Goal: Task Accomplishment & Management: Manage account settings

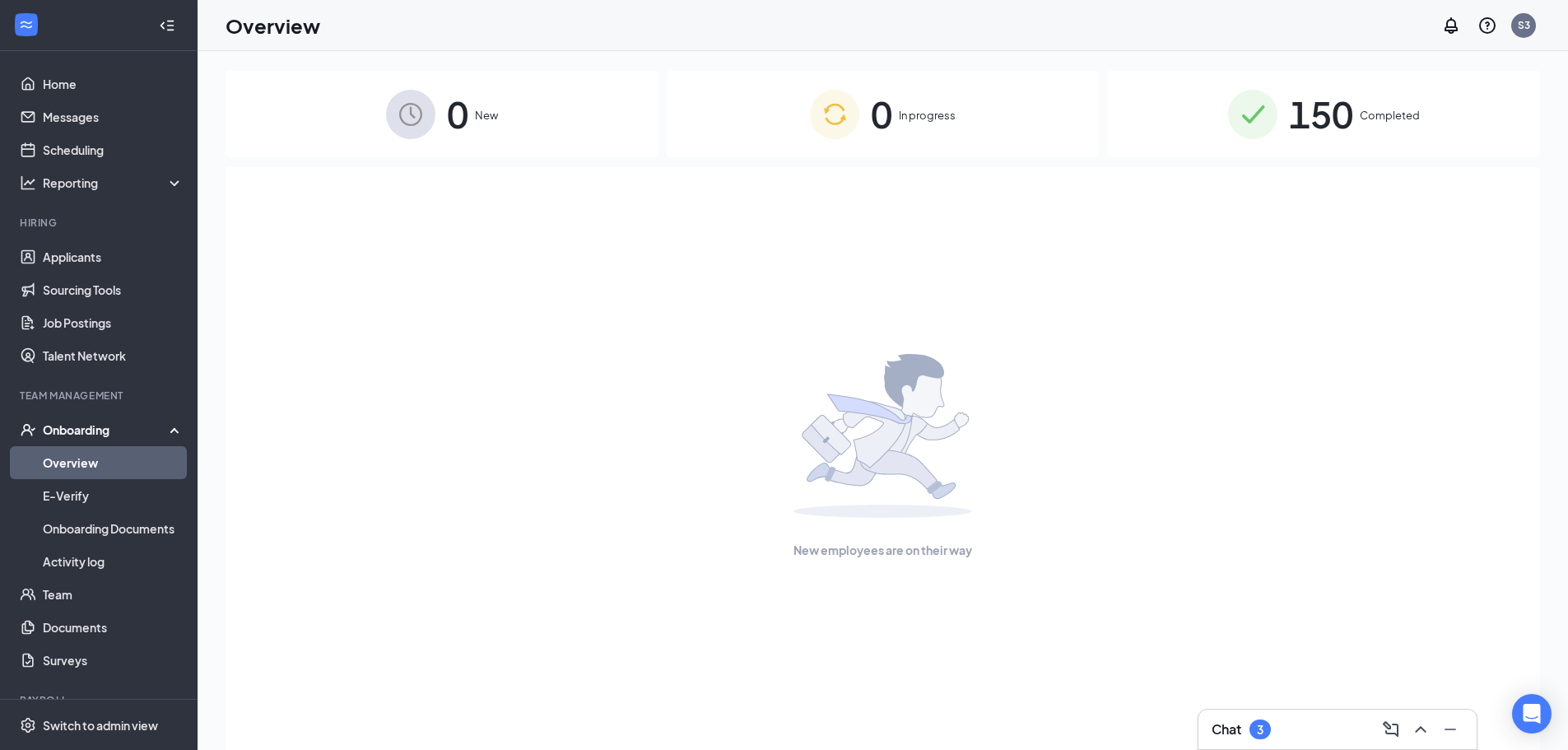
drag, startPoint x: 638, startPoint y: 300, endPoint x: 591, endPoint y: 323, distance: 52.3
click at [638, 300] on div "New employees are on their way" at bounding box center [883, 456] width 1279 height 579
click at [120, 432] on div "Onboarding" at bounding box center [106, 429] width 127 height 16
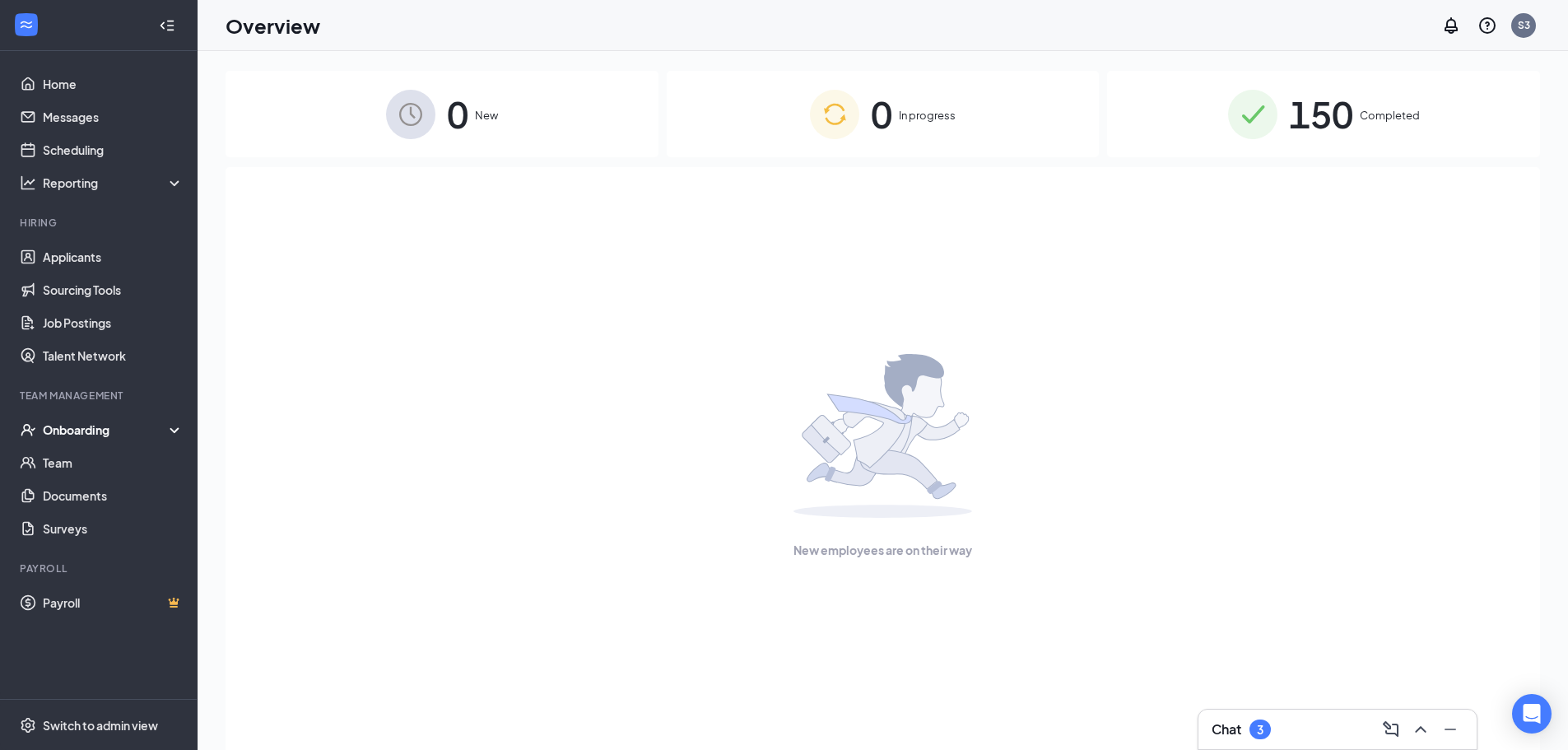
drag, startPoint x: 118, startPoint y: 433, endPoint x: 99, endPoint y: 439, distance: 19.9
click at [117, 433] on div "Onboarding" at bounding box center [106, 429] width 127 height 16
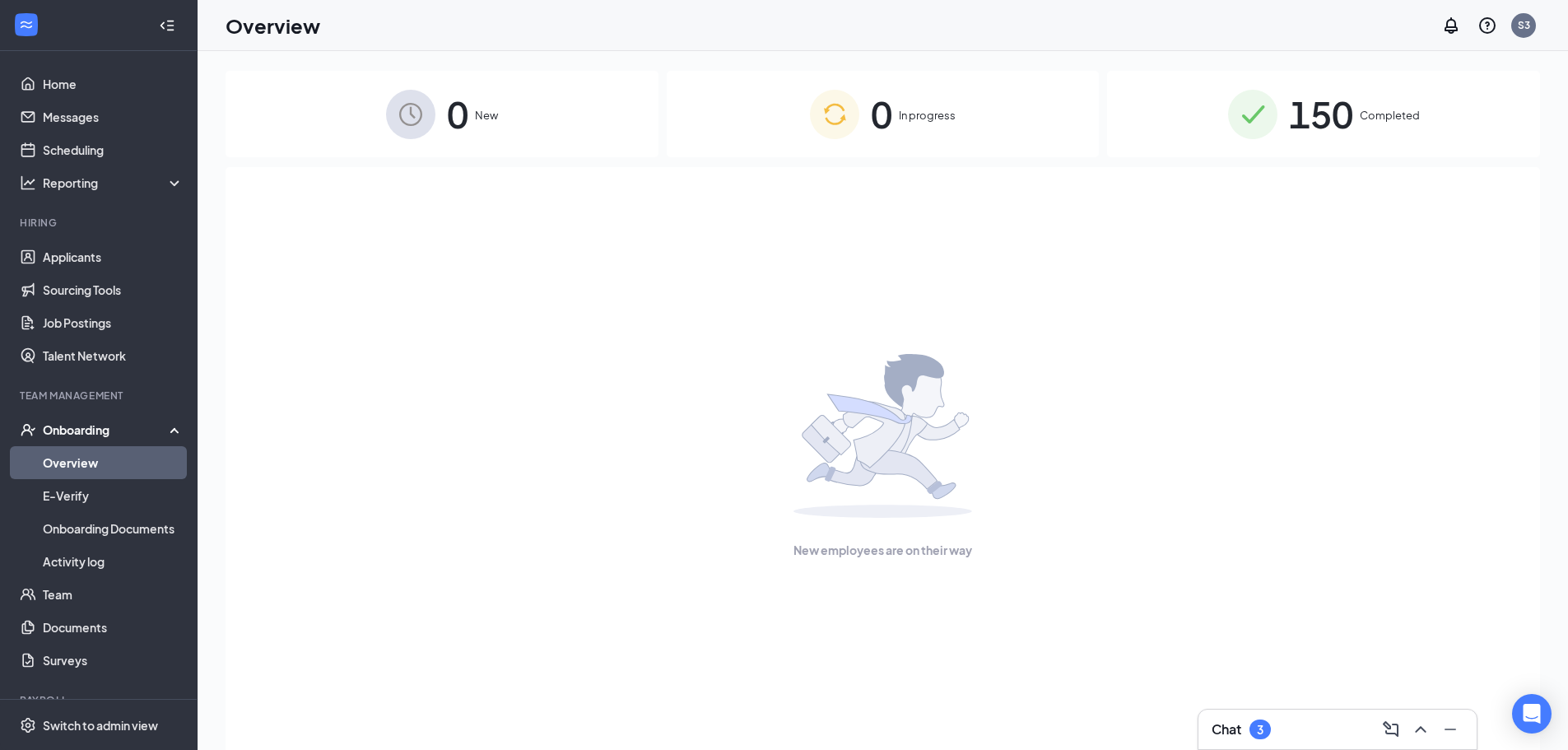
click at [89, 451] on link "Overview" at bounding box center [113, 462] width 141 height 33
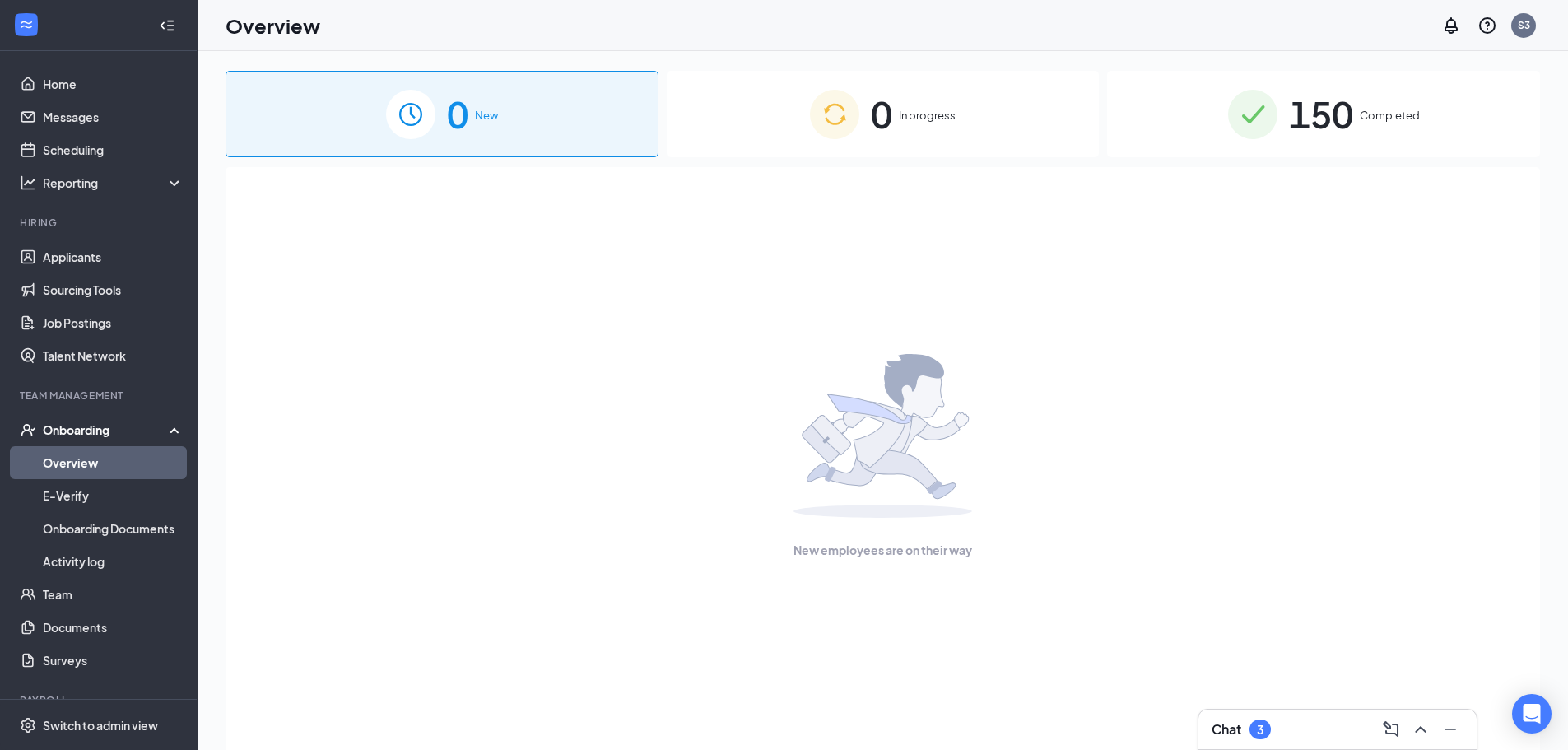
click at [1372, 96] on div "150 Completed" at bounding box center [1324, 115] width 433 height 87
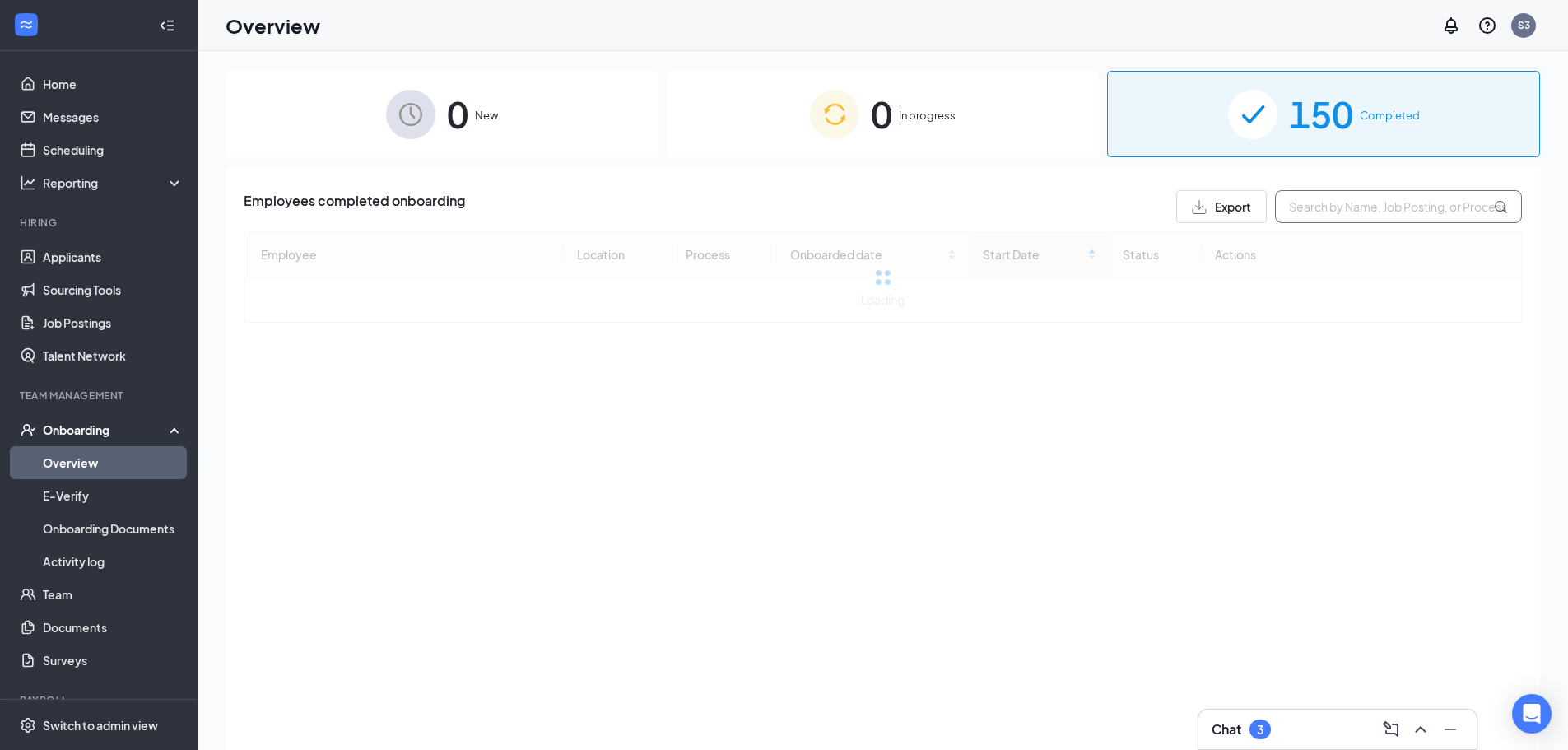
click at [1289, 216] on input "text" at bounding box center [1398, 206] width 247 height 33
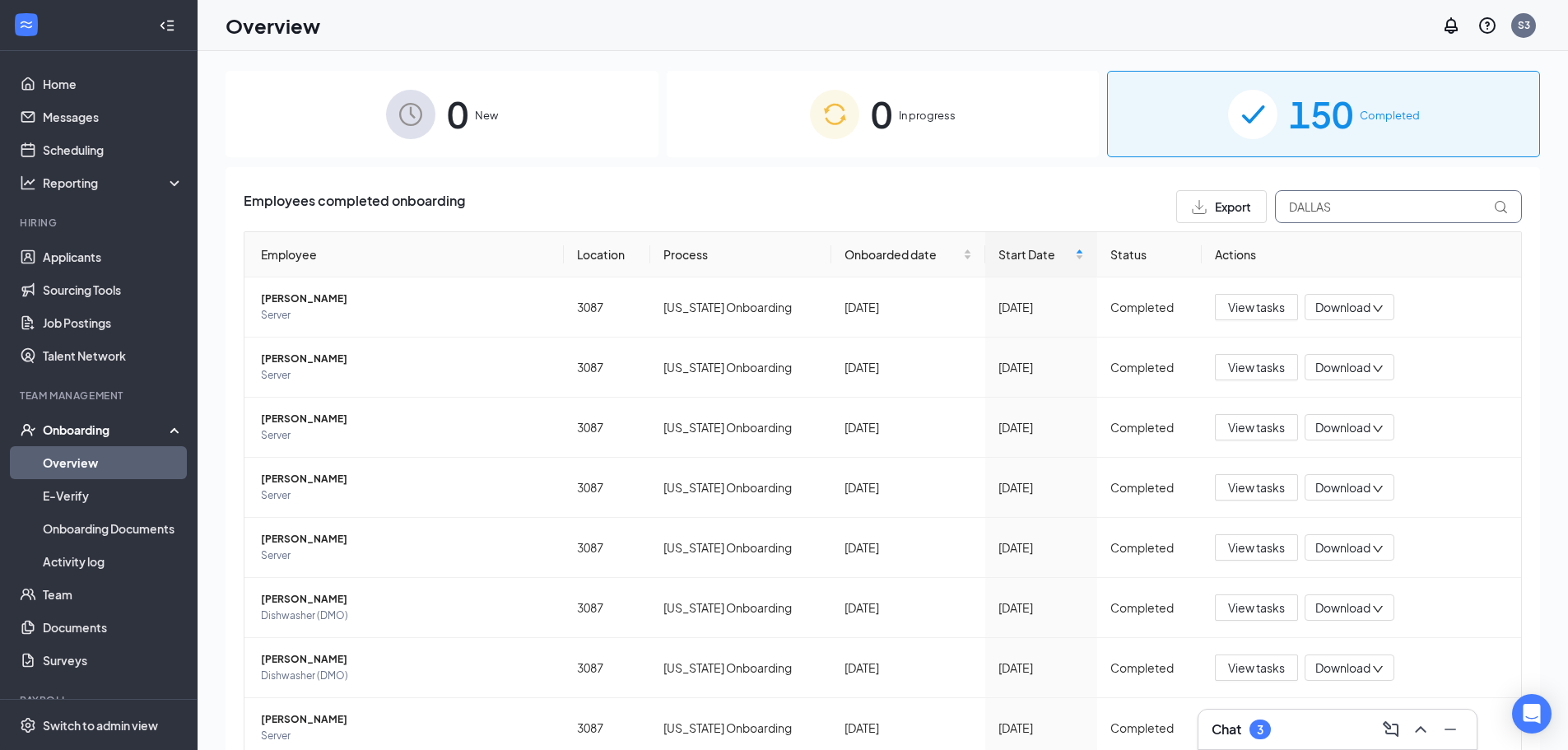
type input "DALLAS"
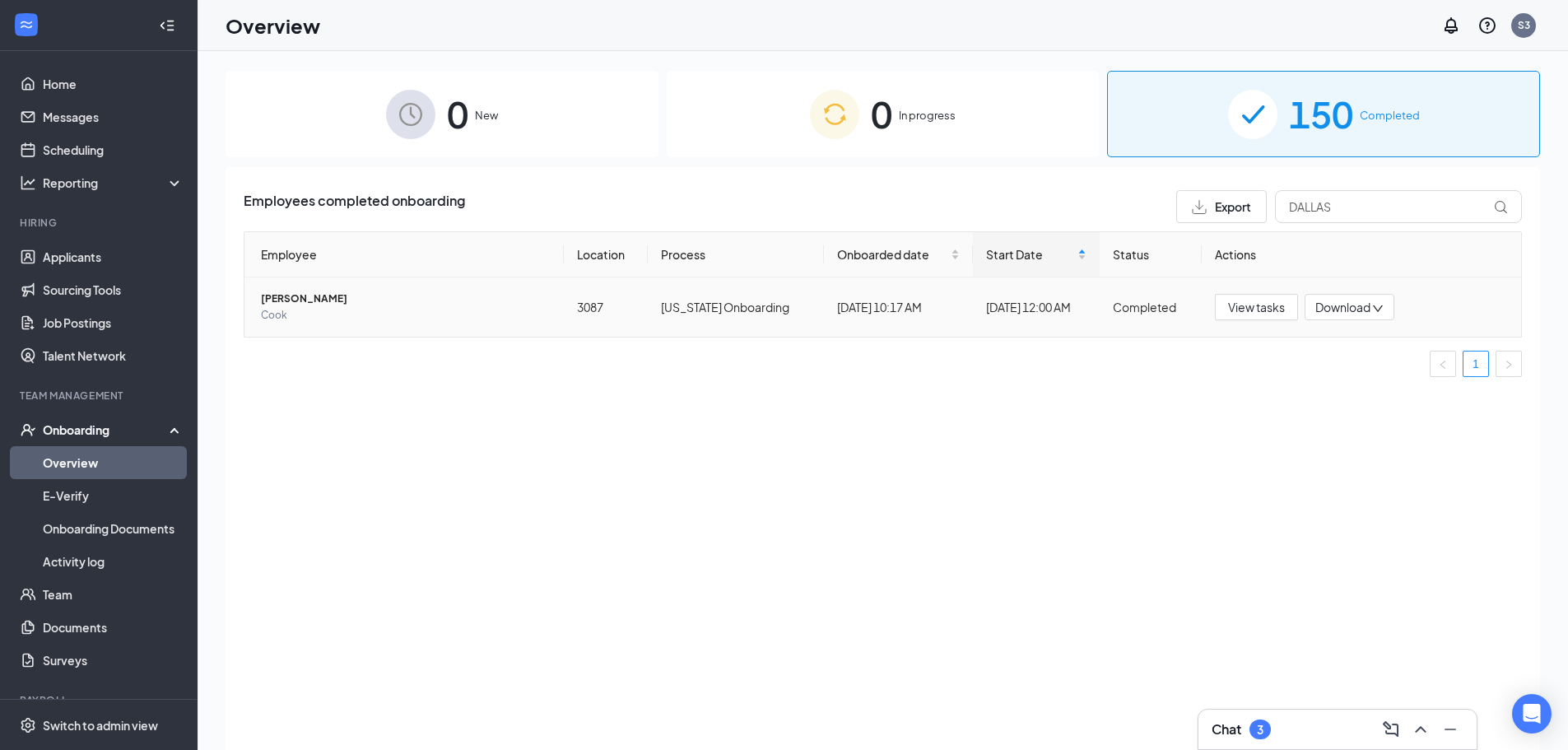
click at [283, 303] on span "[PERSON_NAME]" at bounding box center [405, 298] width 290 height 16
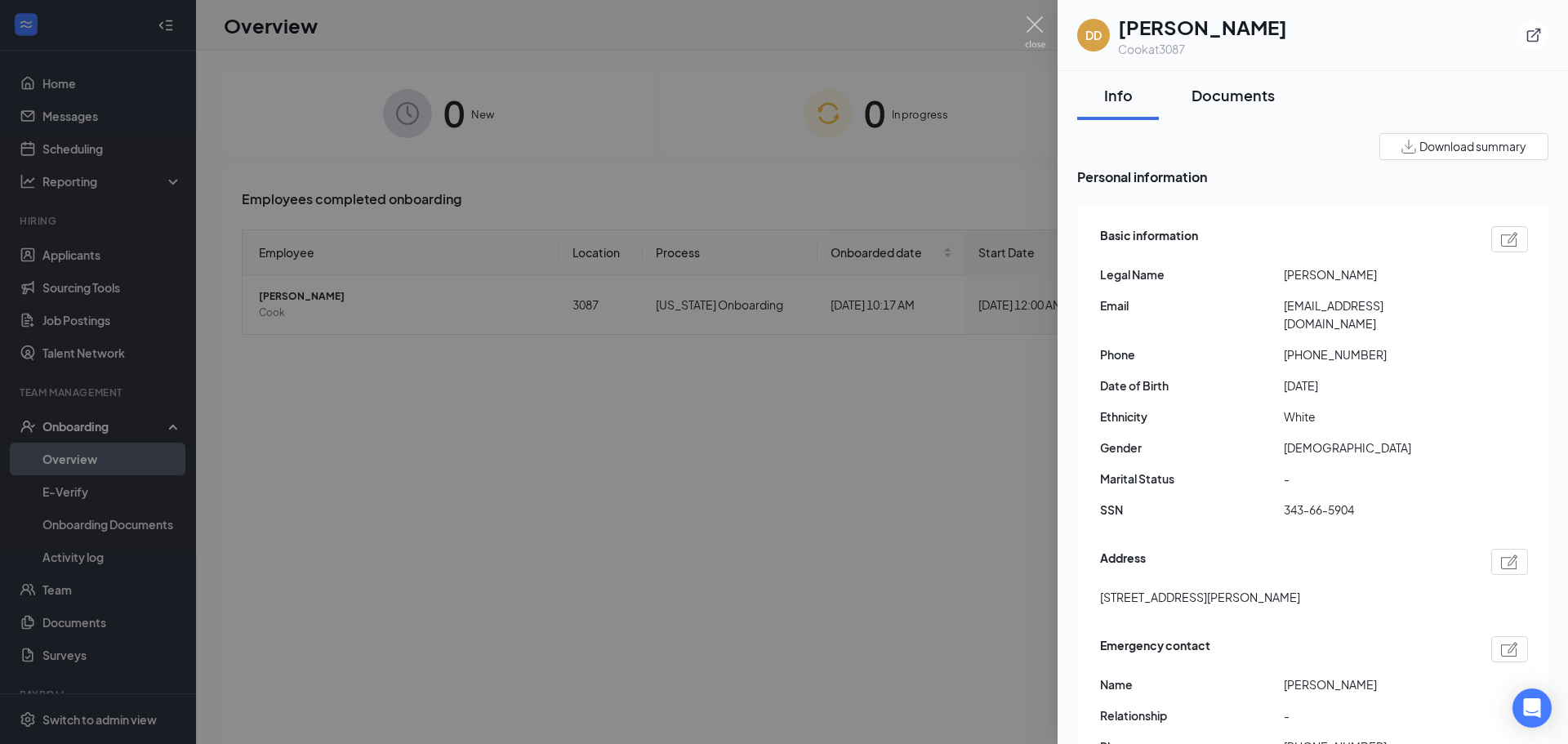
click at [1235, 109] on button "Documents" at bounding box center [1233, 95] width 116 height 49
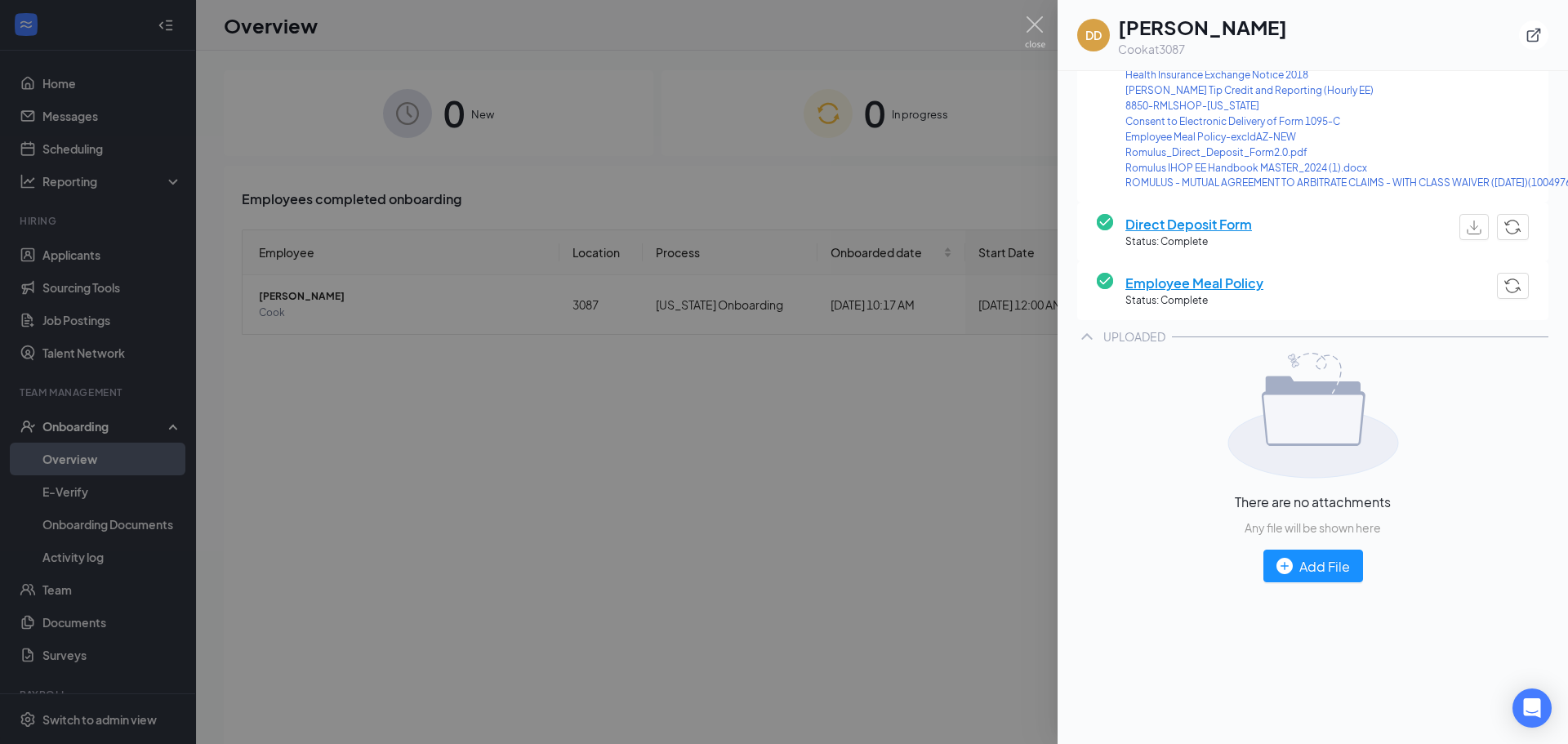
scroll to position [490, 0]
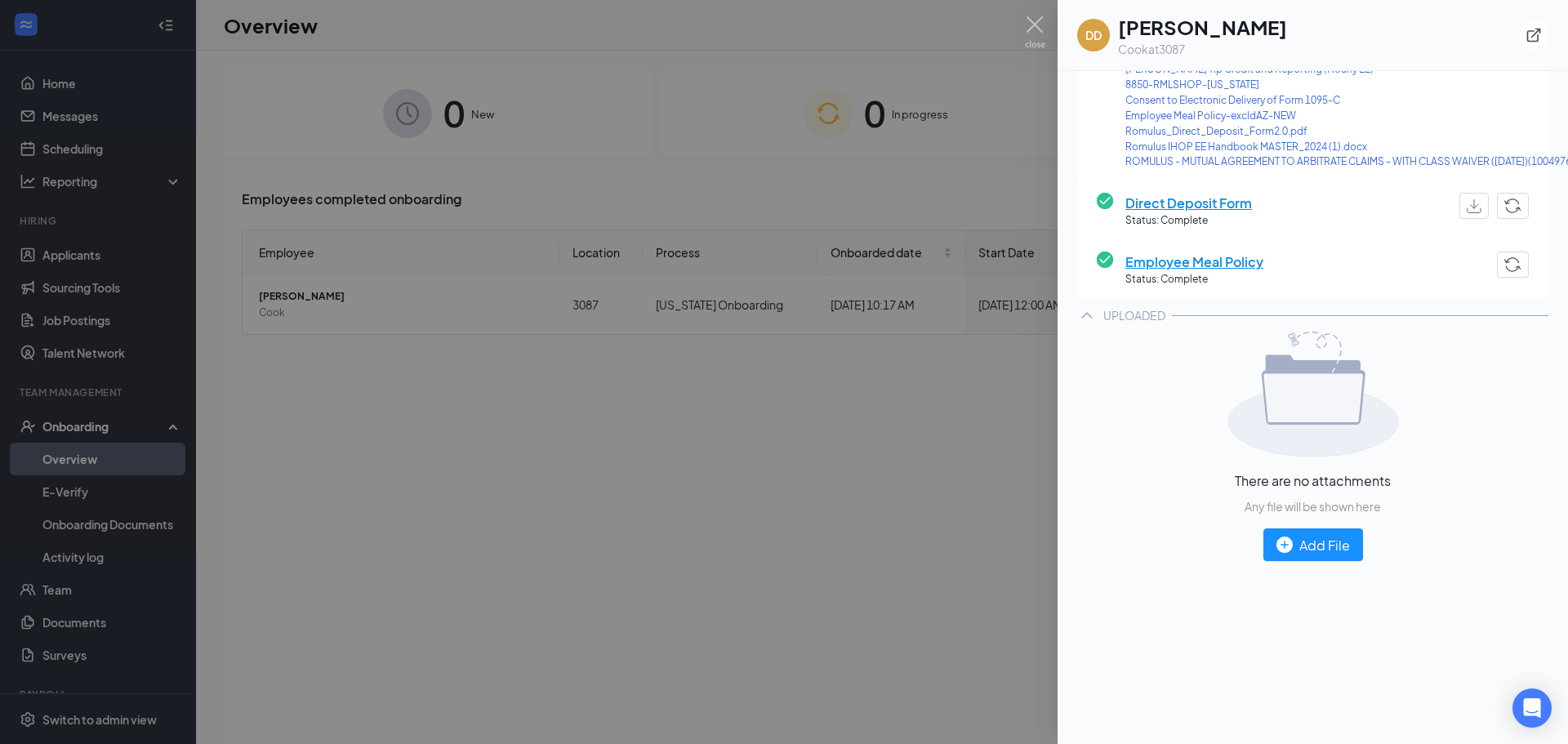
click at [1098, 324] on div "UPLOADED" at bounding box center [1313, 315] width 471 height 32
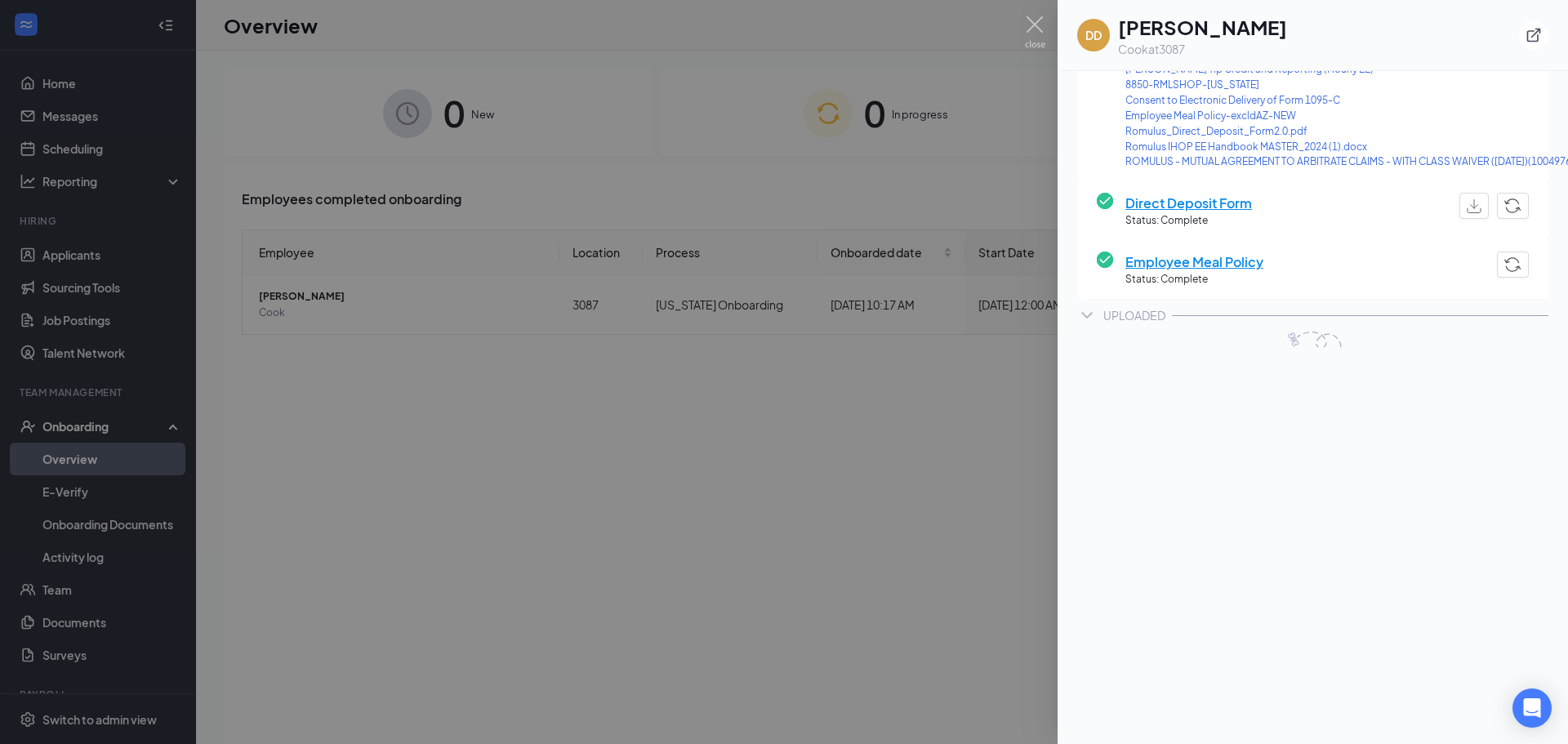
click at [1098, 324] on div "UPLOADED" at bounding box center [1313, 315] width 471 height 32
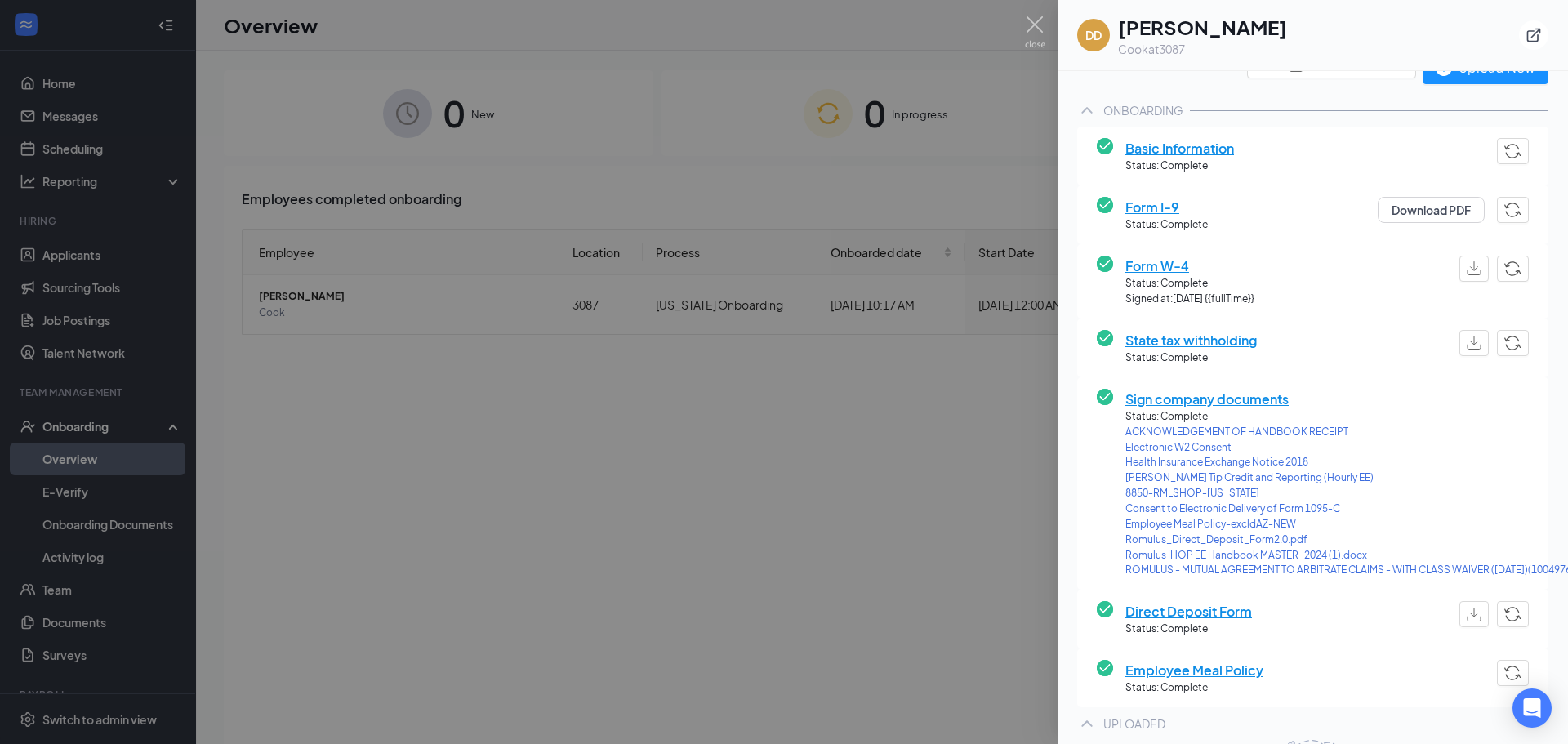
scroll to position [0, 0]
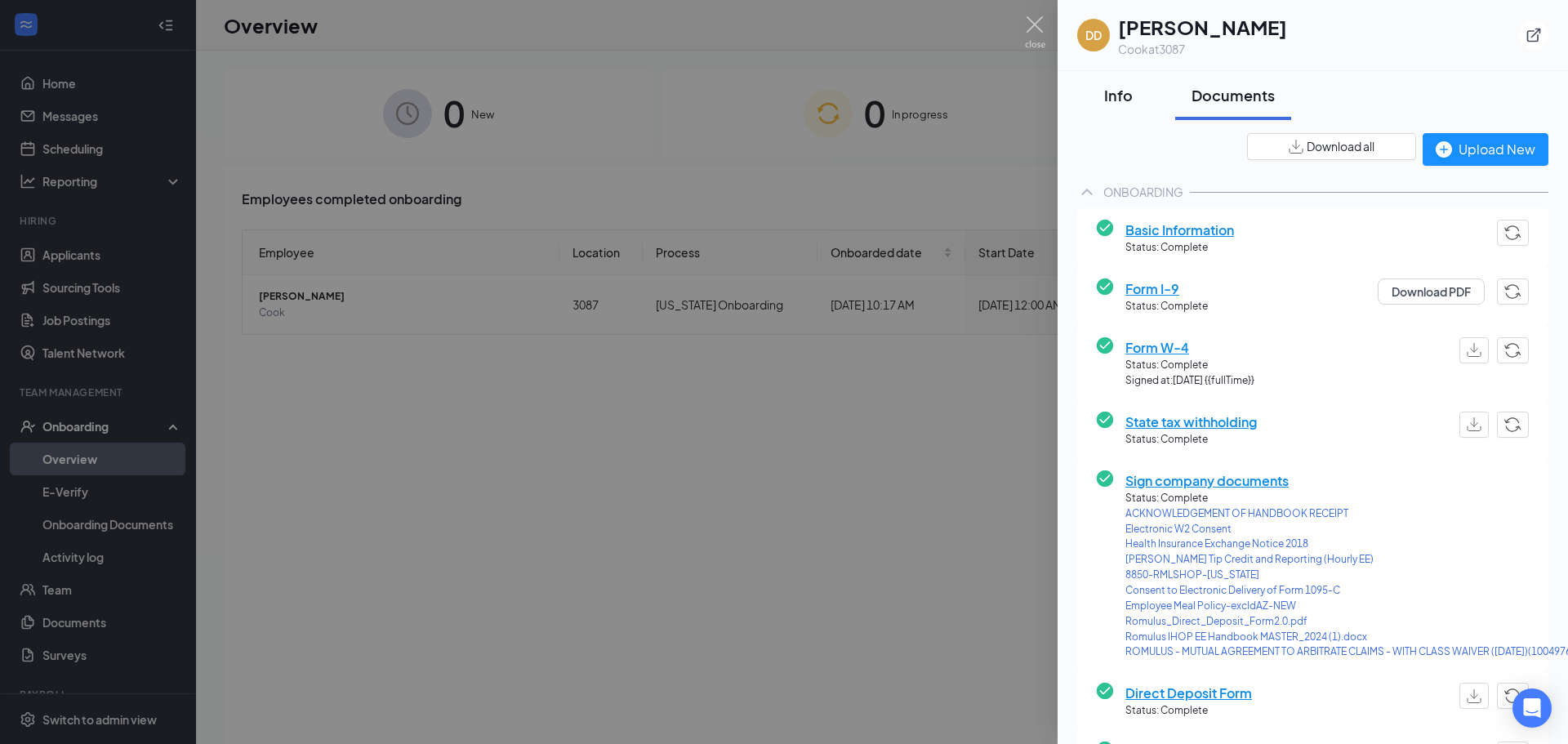
click at [1139, 98] on div "Info" at bounding box center [1118, 95] width 49 height 20
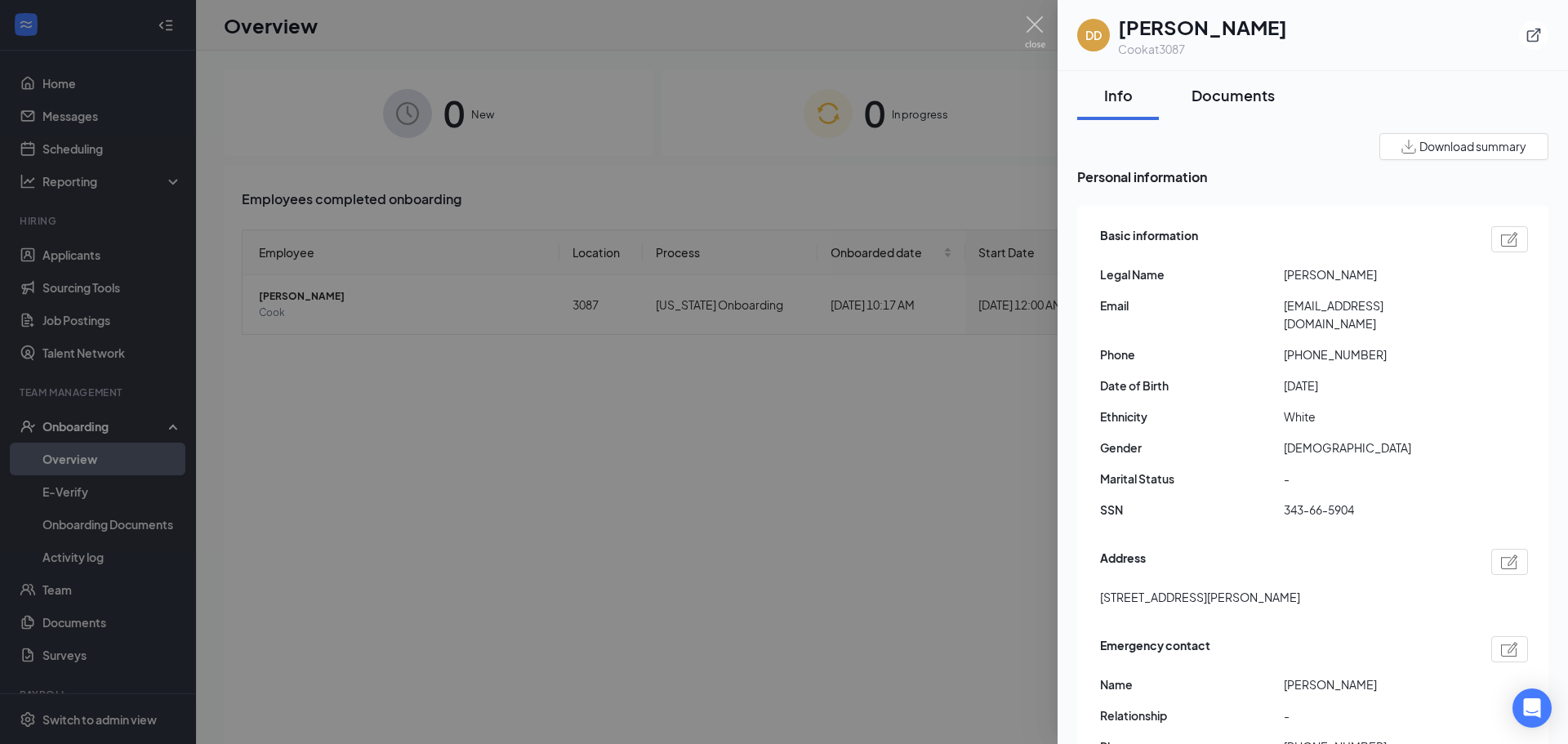
click at [1240, 82] on button "Documents" at bounding box center [1233, 95] width 116 height 49
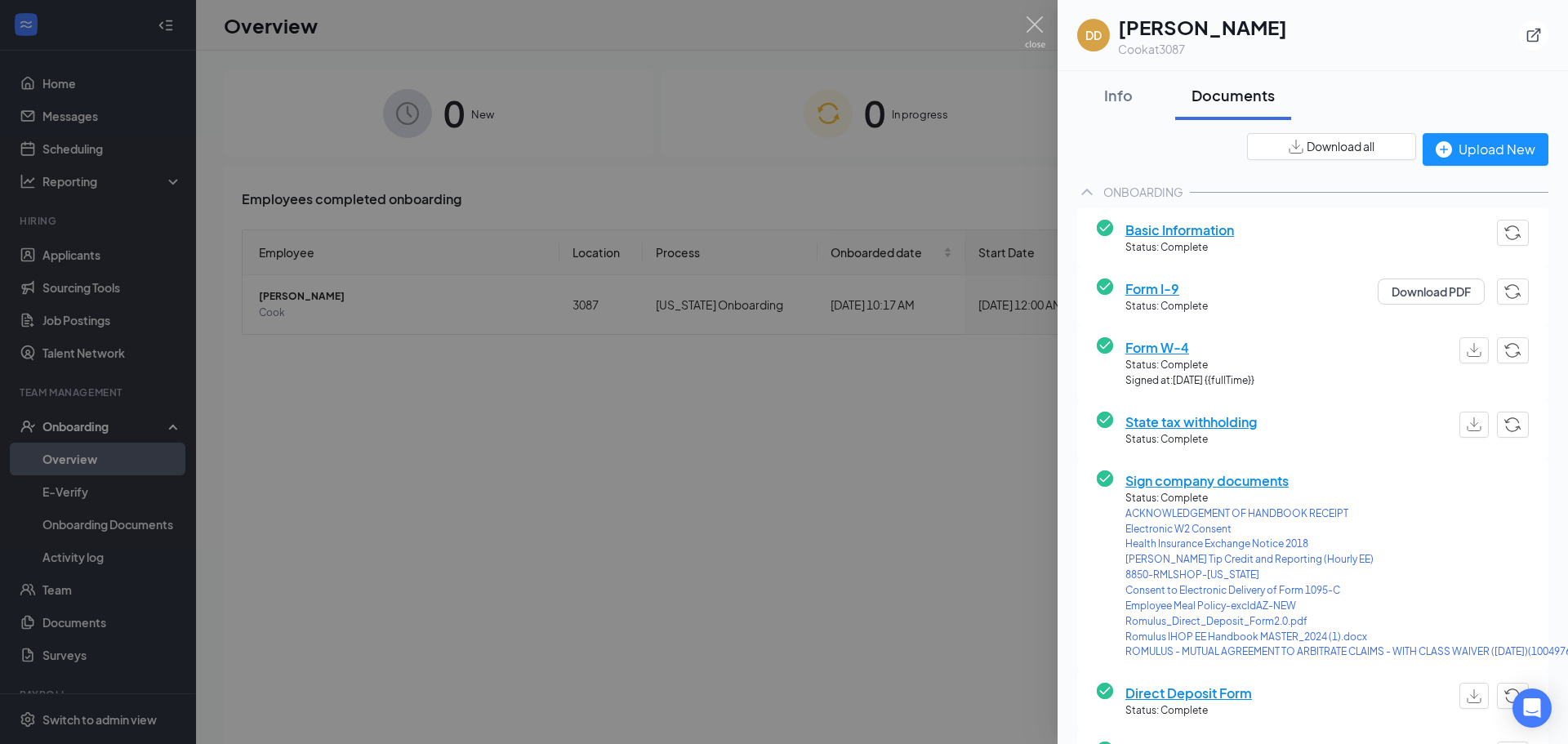
click at [1325, 150] on span "Download all" at bounding box center [1341, 146] width 68 height 17
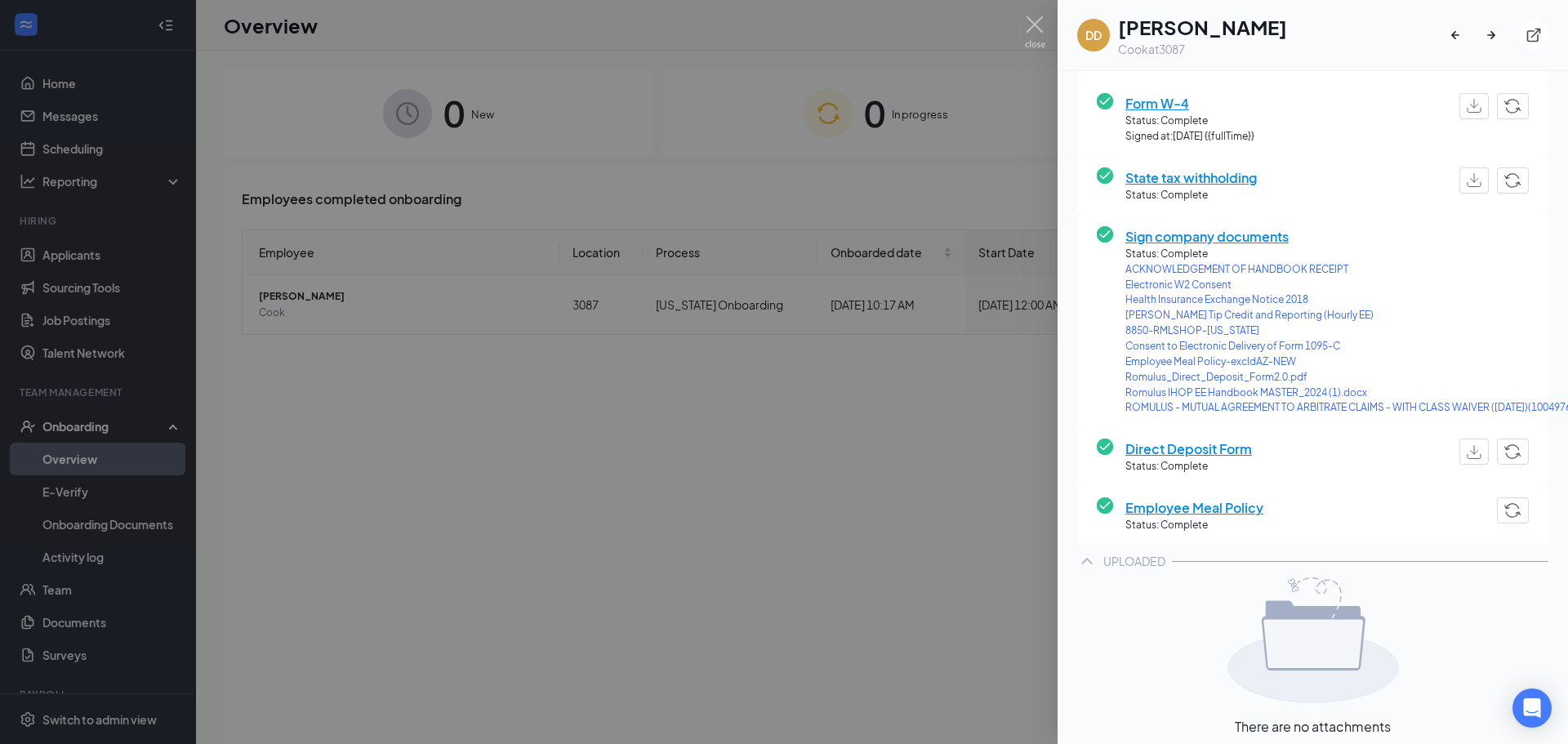
scroll to position [244, 0]
